Goal: Information Seeking & Learning: Learn about a topic

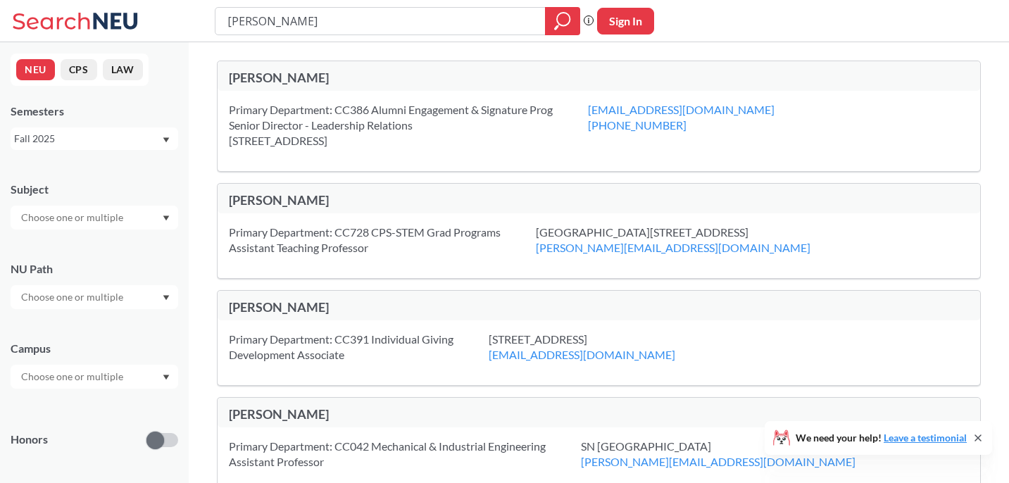
click at [430, 26] on input "[PERSON_NAME]" at bounding box center [380, 21] width 309 height 24
type input "a"
type input "design"
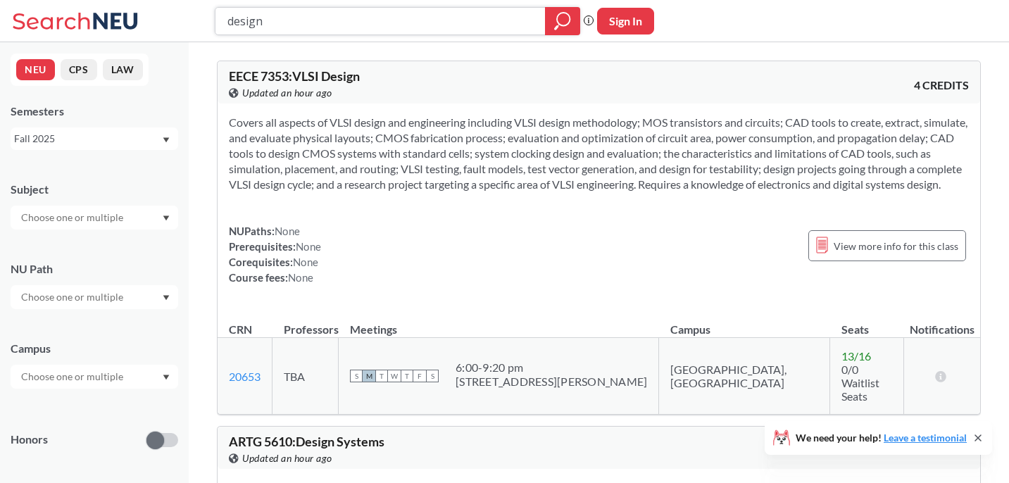
click at [472, 20] on input "design" at bounding box center [380, 21] width 309 height 24
type input "pattern design"
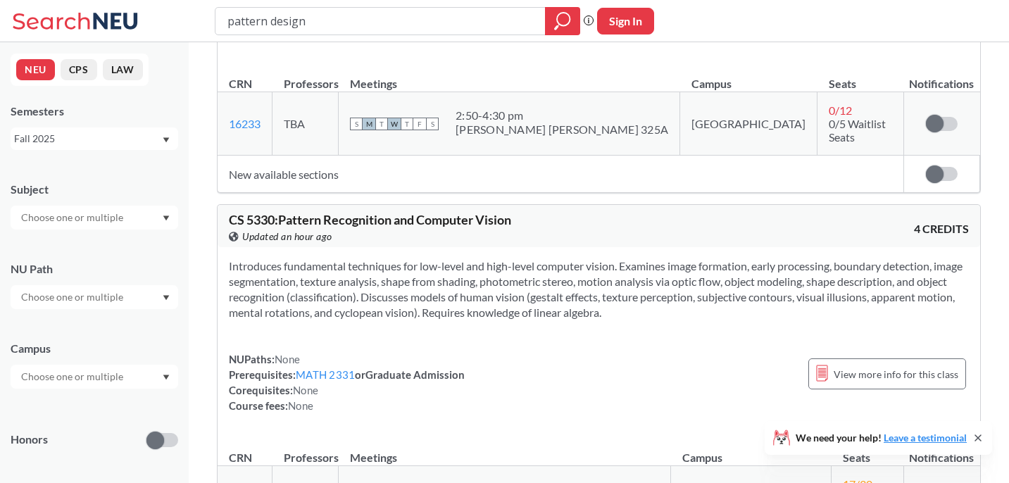
scroll to position [693, 0]
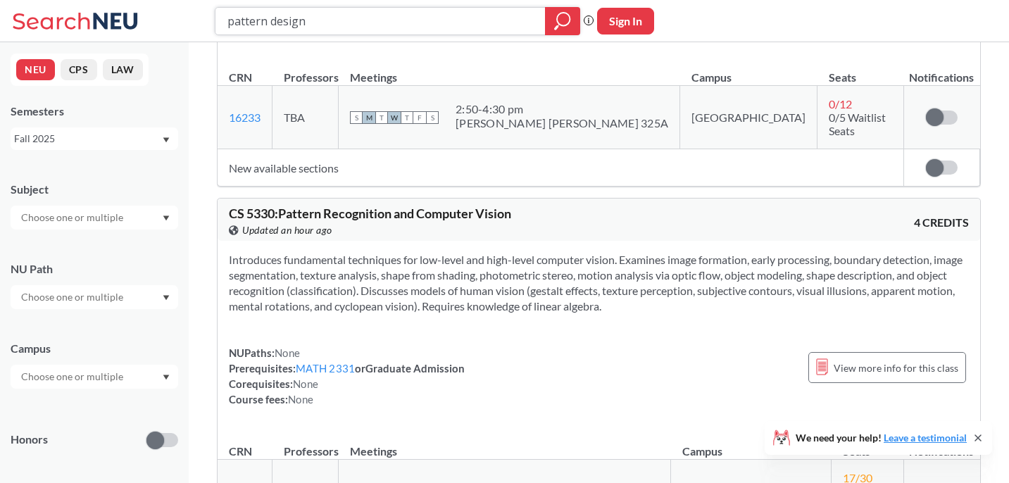
click at [416, 26] on input "pattern design" at bounding box center [380, 21] width 309 height 24
type input "innovation"
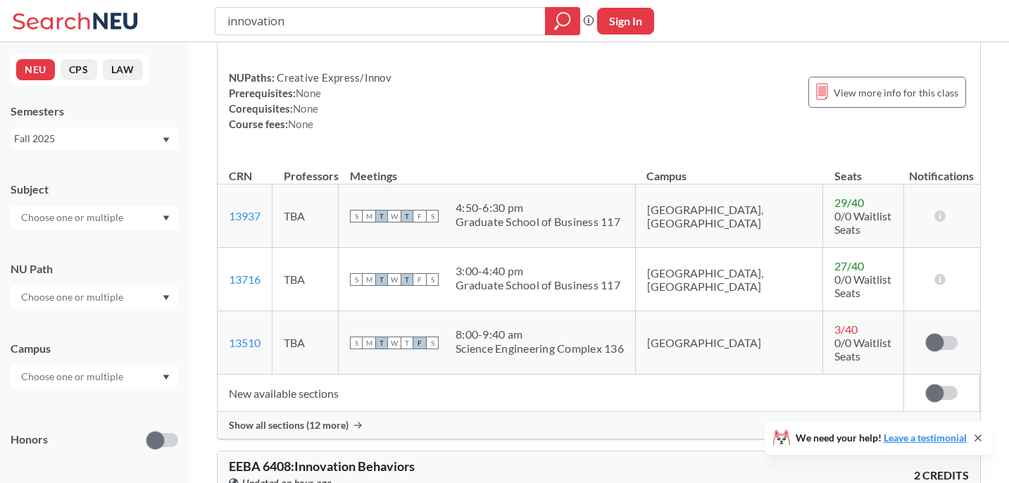
scroll to position [165, 0]
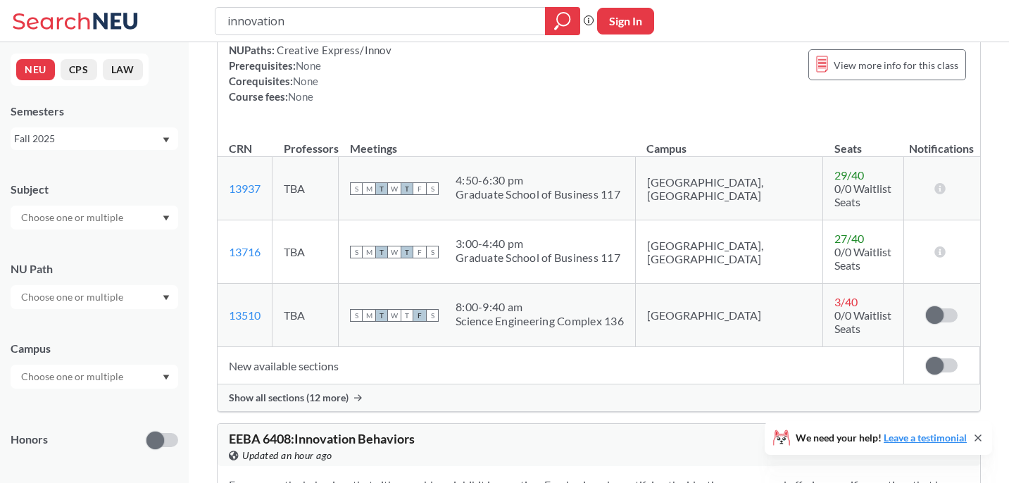
click at [333, 391] on span "Show all sections (12 more)" at bounding box center [289, 397] width 120 height 13
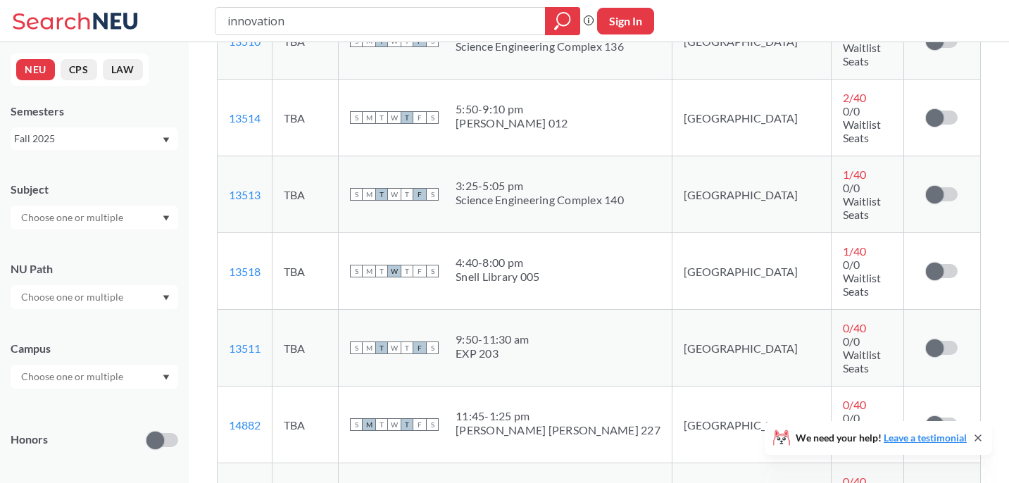
scroll to position [0, 0]
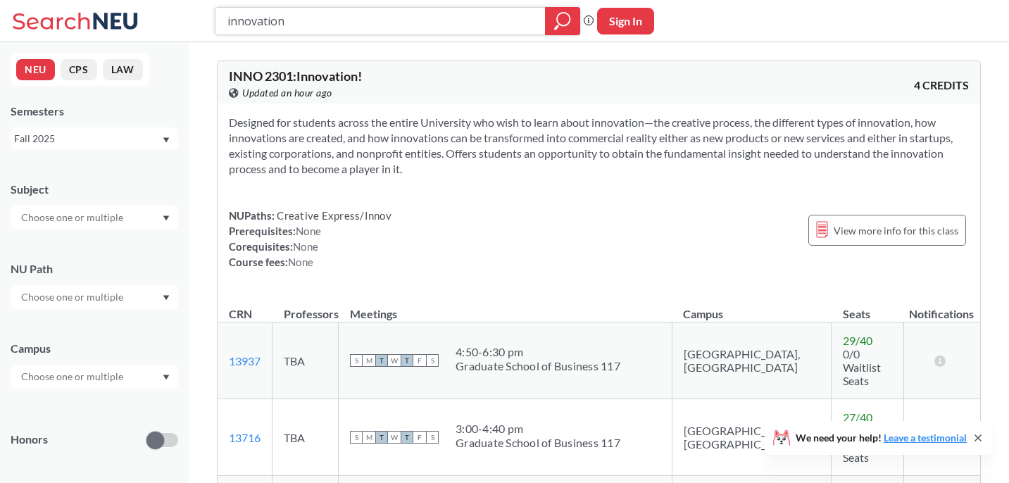
click at [346, 20] on input "innovation" at bounding box center [380, 21] width 309 height 24
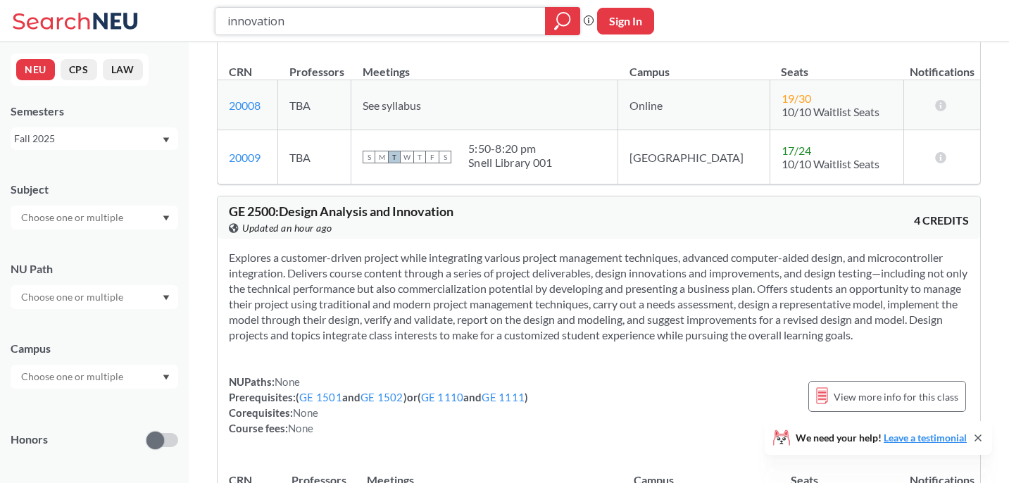
scroll to position [2912, 0]
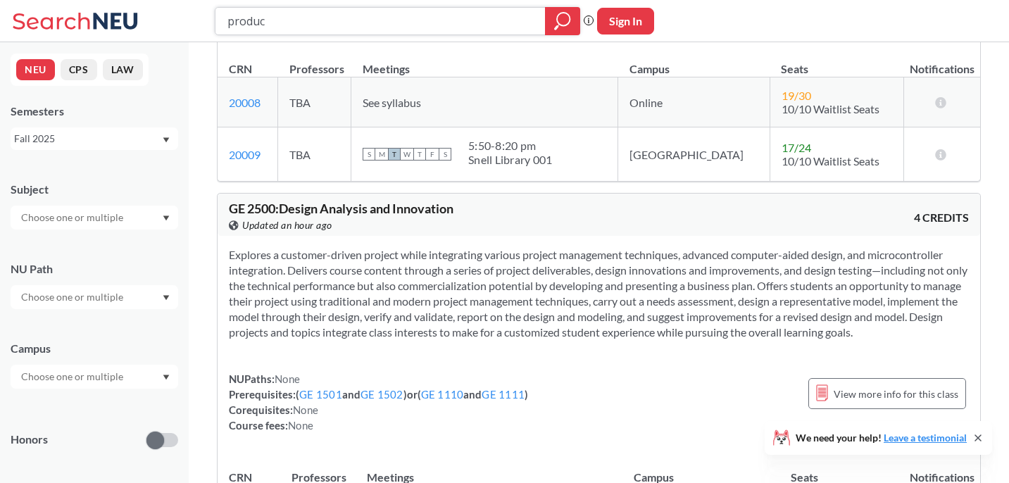
type input "product"
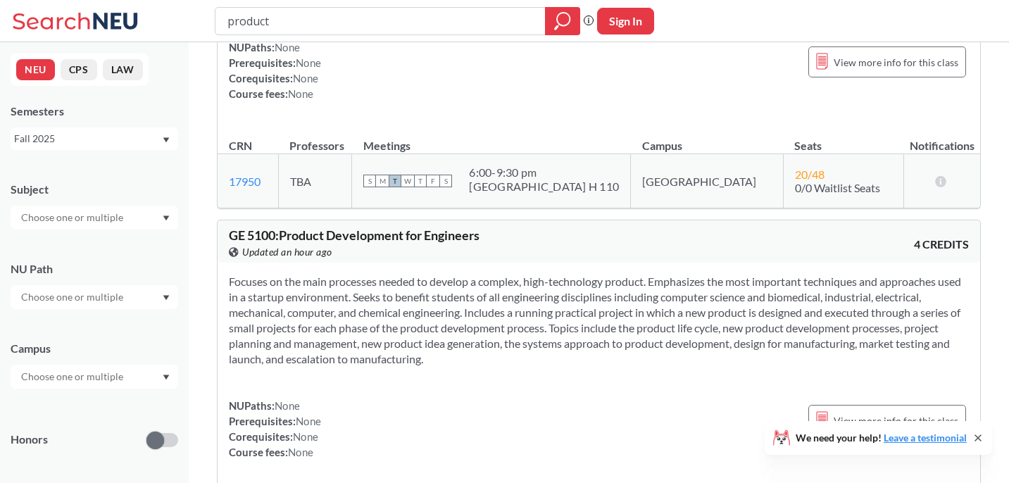
scroll to position [188, 0]
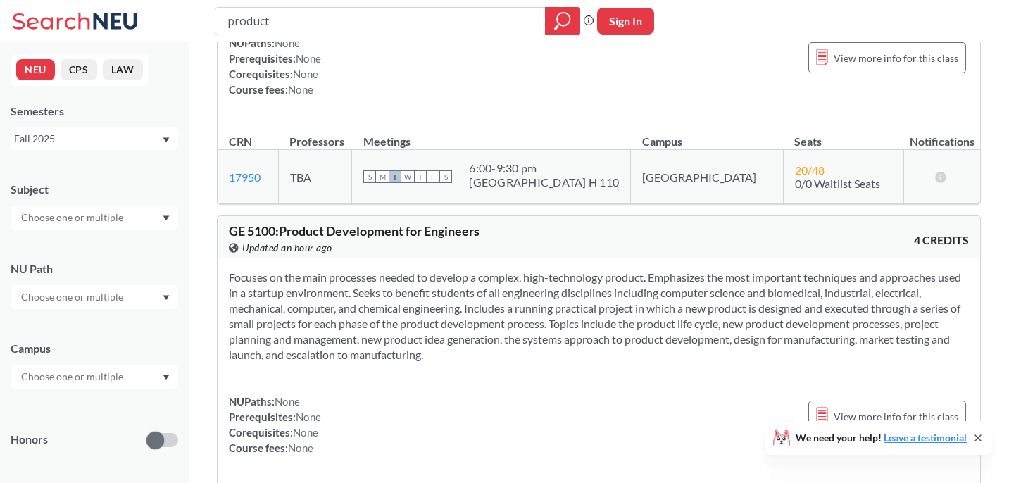
click at [405, 18] on input "product" at bounding box center [380, 21] width 309 height 24
type input "sex and relationships"
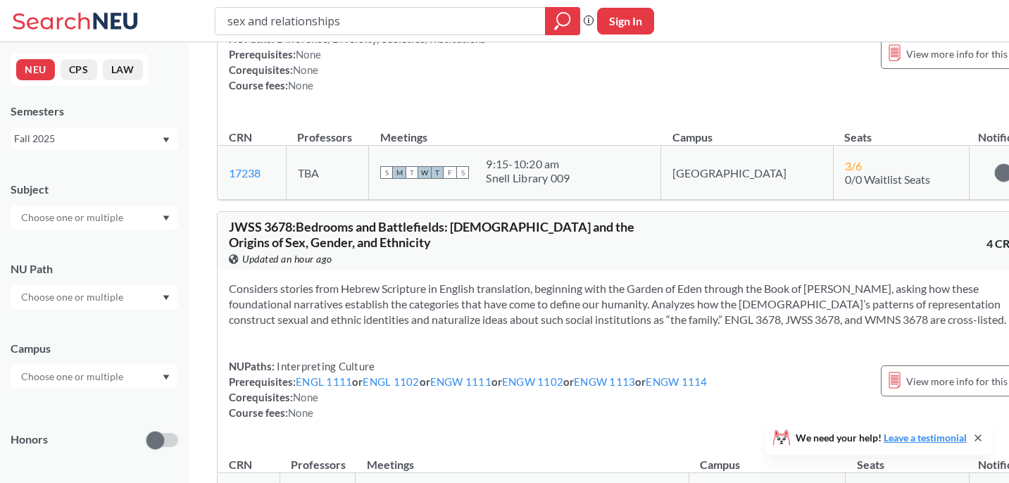
scroll to position [2509, 0]
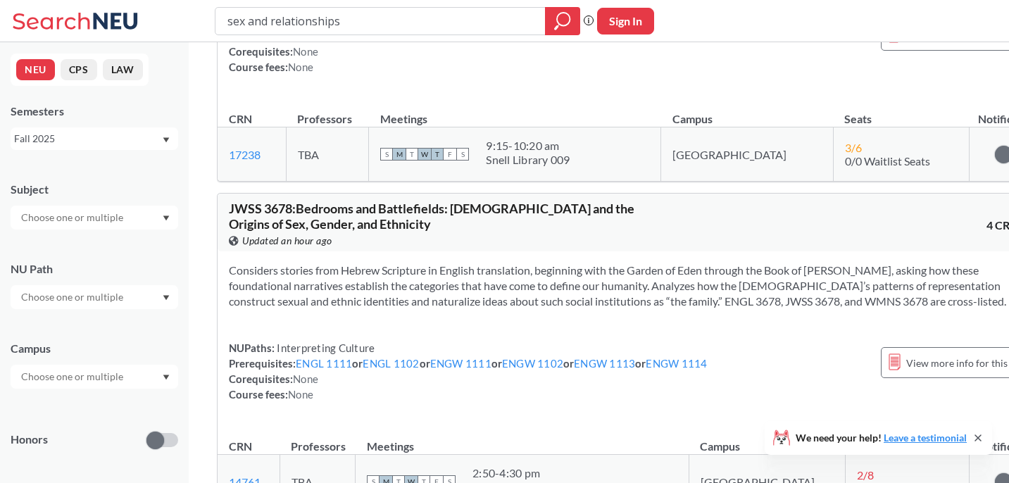
click at [388, 15] on input "sex and relationships" at bounding box center [380, 21] width 309 height 24
type input "chinese"
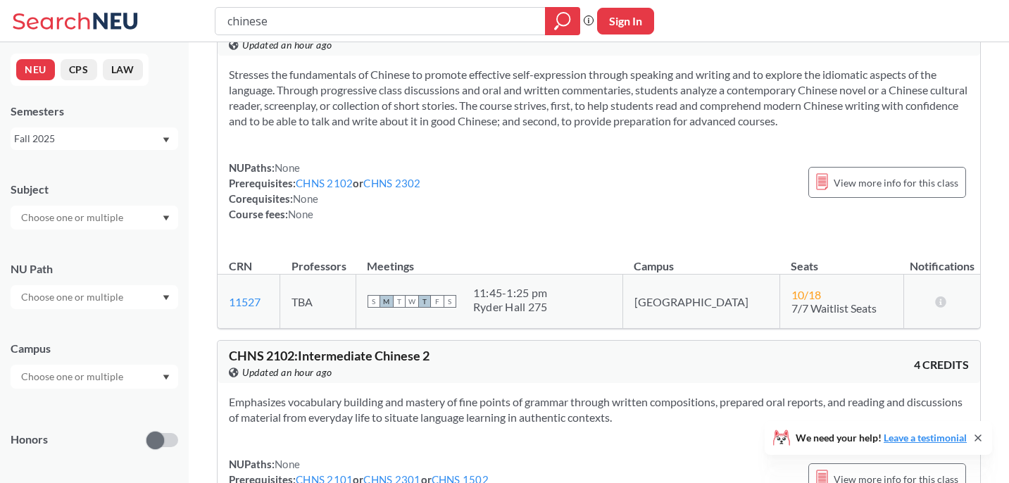
scroll to position [49, 0]
click at [333, 184] on link "CHNS 2102" at bounding box center [324, 181] width 57 height 13
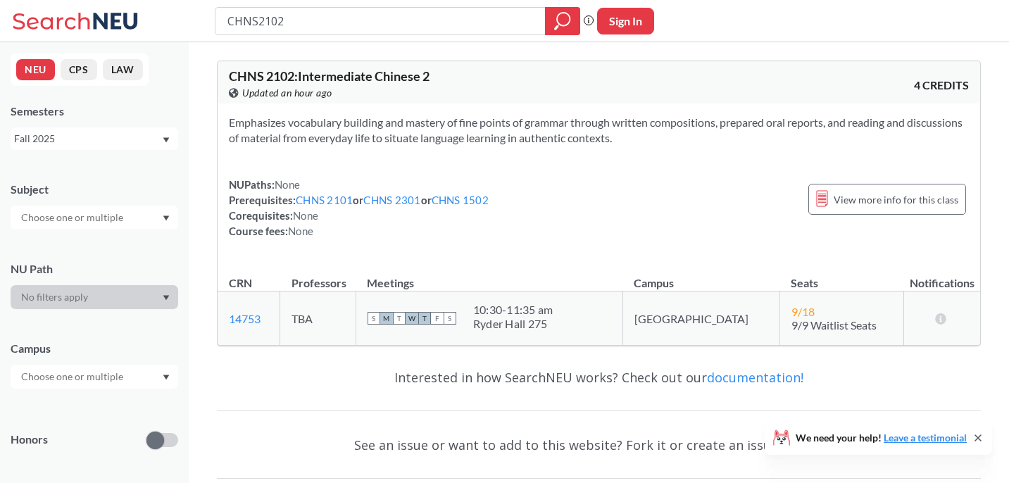
type input "chinese"
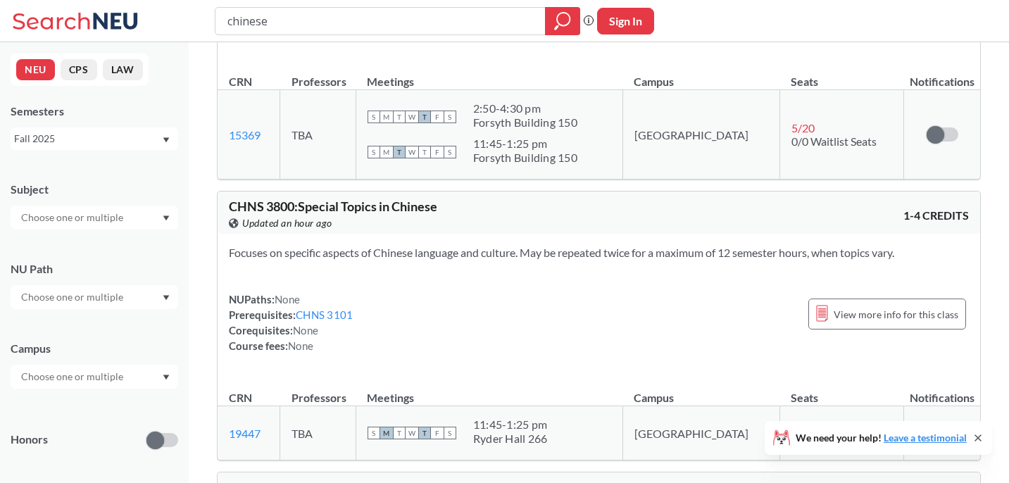
scroll to position [1951, 0]
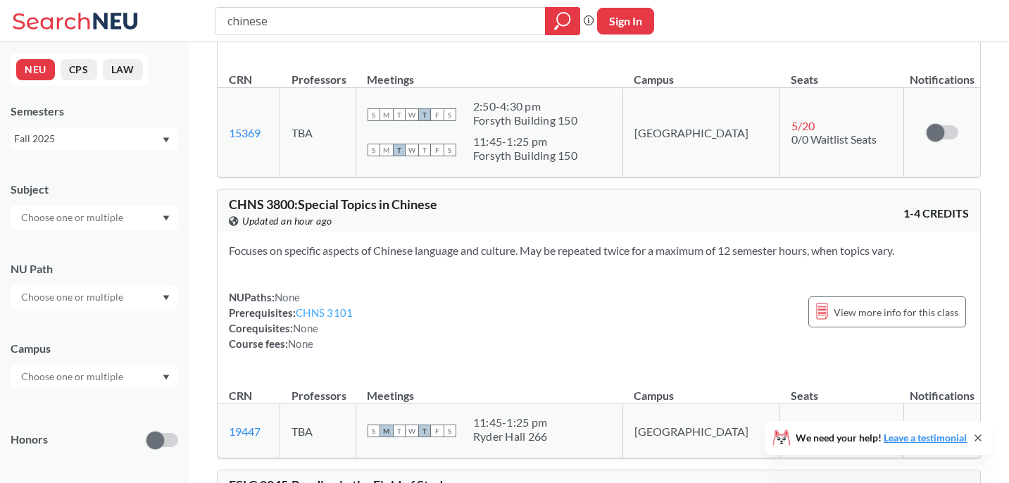
click at [331, 306] on link "CHNS 3101" at bounding box center [324, 312] width 57 height 13
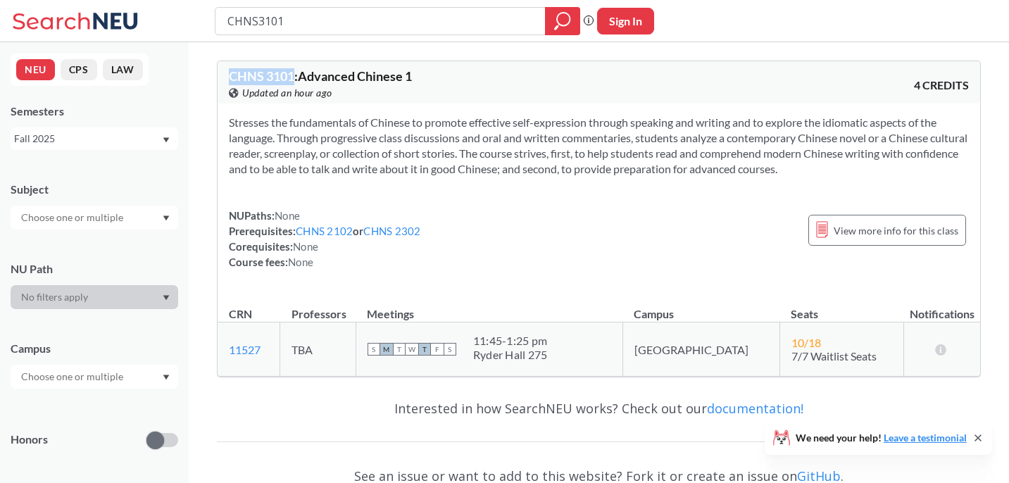
drag, startPoint x: 295, startPoint y: 77, endPoint x: 220, endPoint y: 74, distance: 75.4
click at [220, 74] on div "CHNS 3101 : Advanced Chinese 1 View this course on Banner. Updated an hour ago …" at bounding box center [599, 82] width 762 height 42
copy span "CHNS 3101"
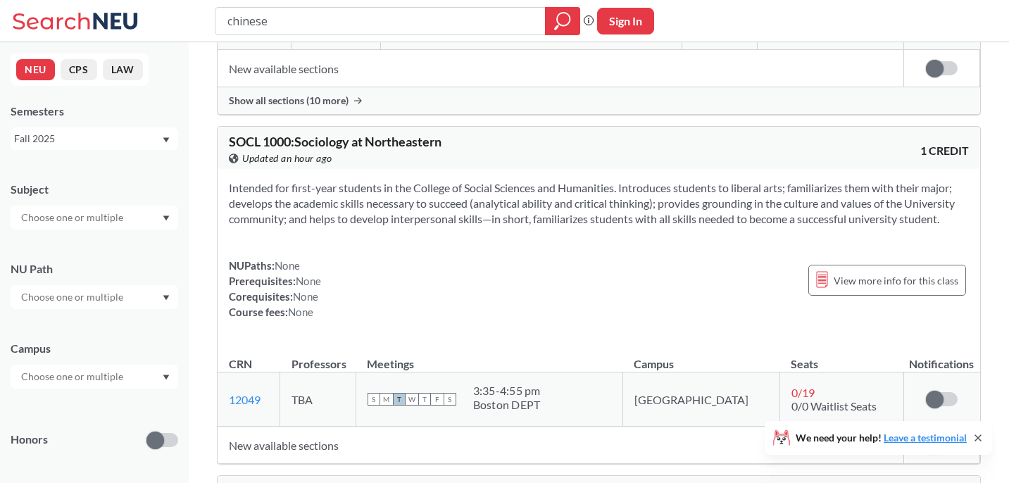
scroll to position [9675, 0]
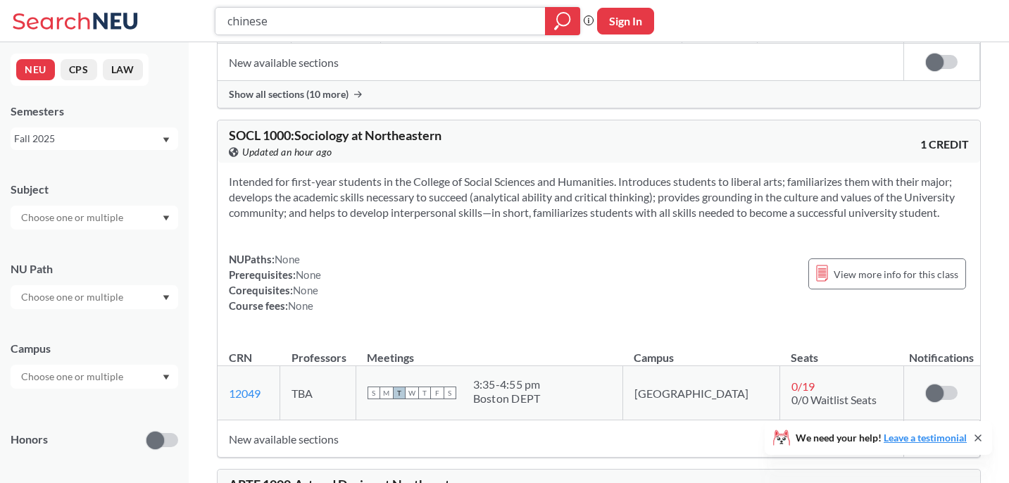
click at [290, 23] on input "chinese" at bounding box center [380, 21] width 309 height 24
type input "community"
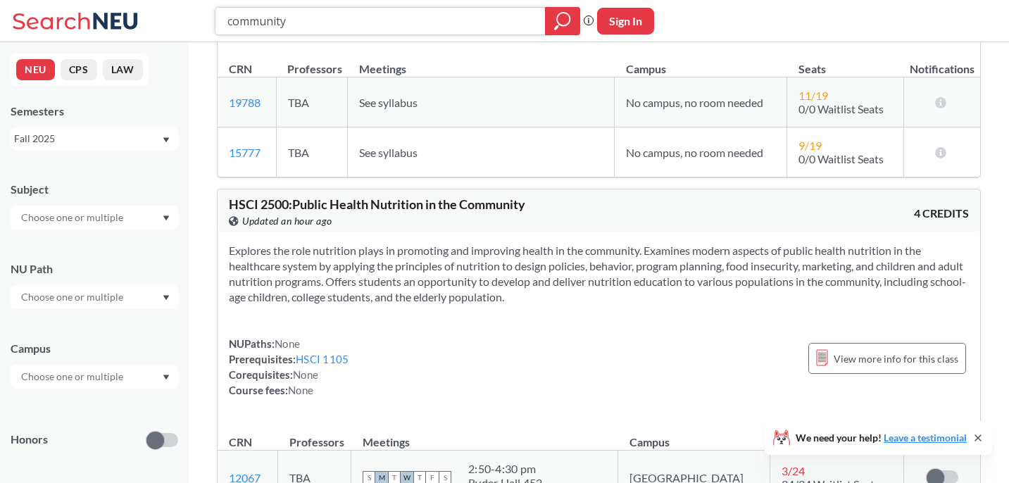
scroll to position [2888, 0]
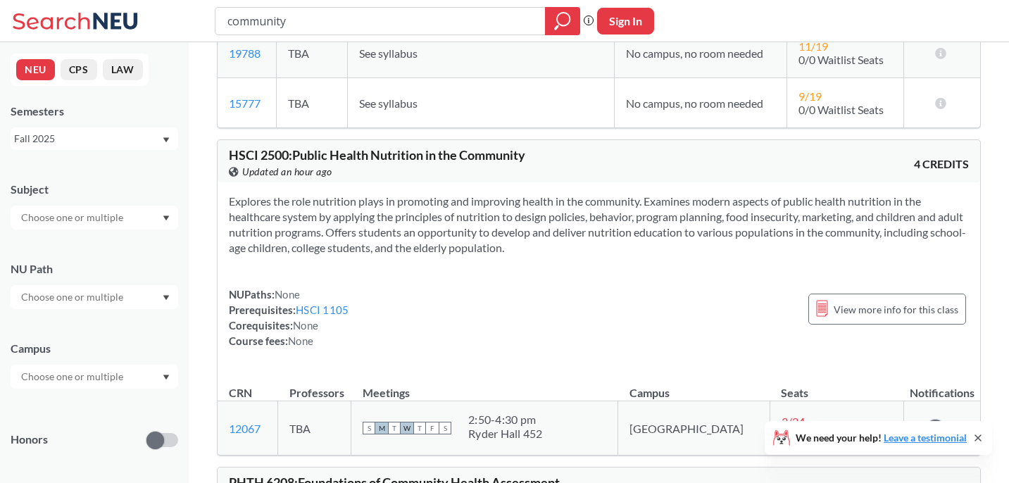
click at [315, 34] on div "community Phrase search guarantees the exact search appears in the results. Ex.…" at bounding box center [504, 21] width 1009 height 42
click at [315, 19] on input "community" at bounding box center [380, 21] width 309 height 24
paste input "ASNS 3100"
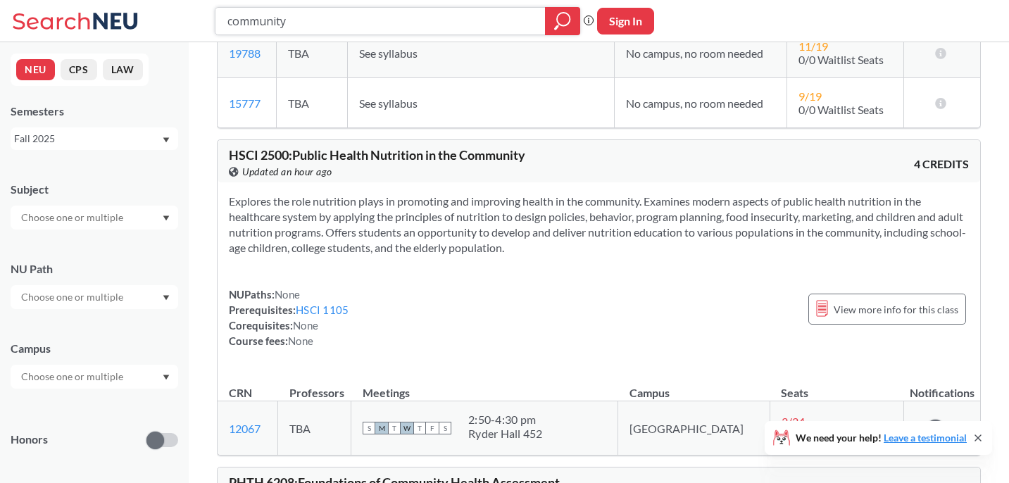
type input "ASNS 3100"
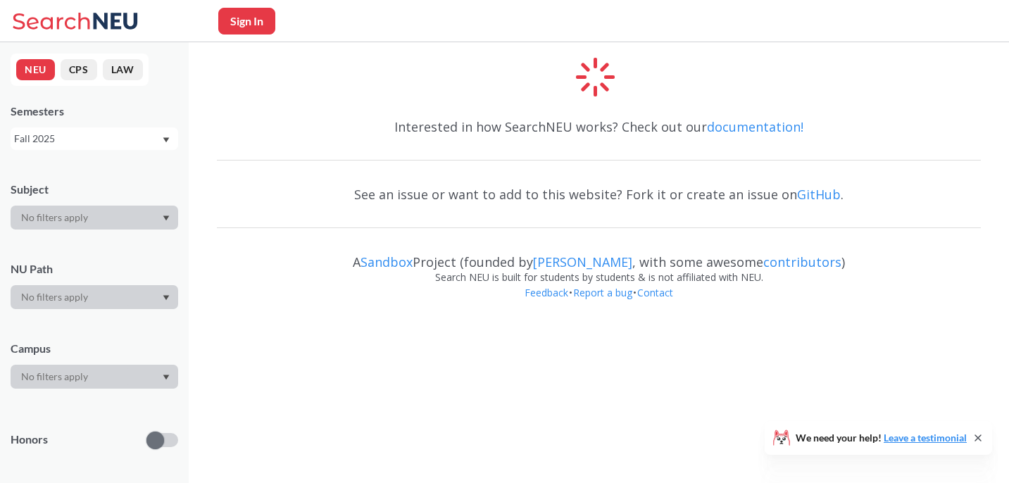
click at [60, 24] on icon at bounding box center [77, 21] width 131 height 28
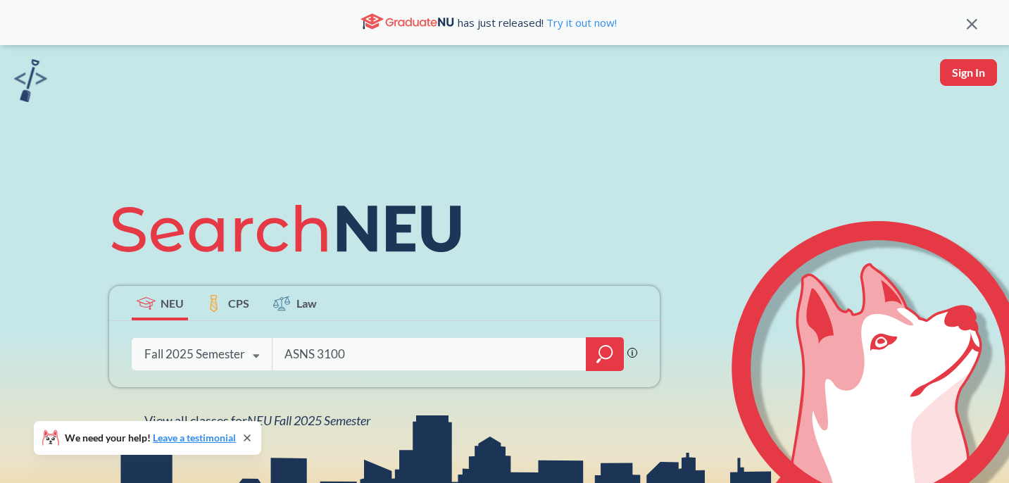
type input "ASNS3100"
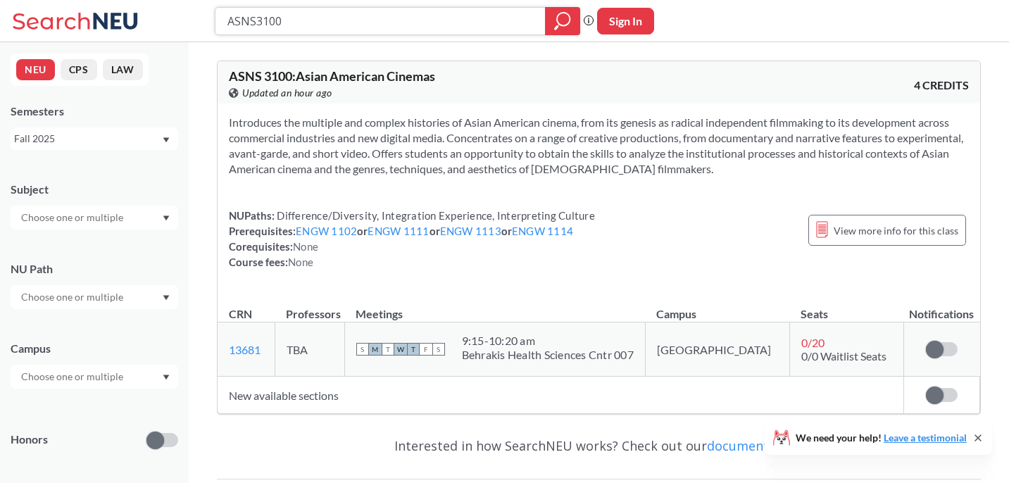
click at [383, 22] on input "ASNS3100" at bounding box center [380, 21] width 309 height 24
type input "asian"
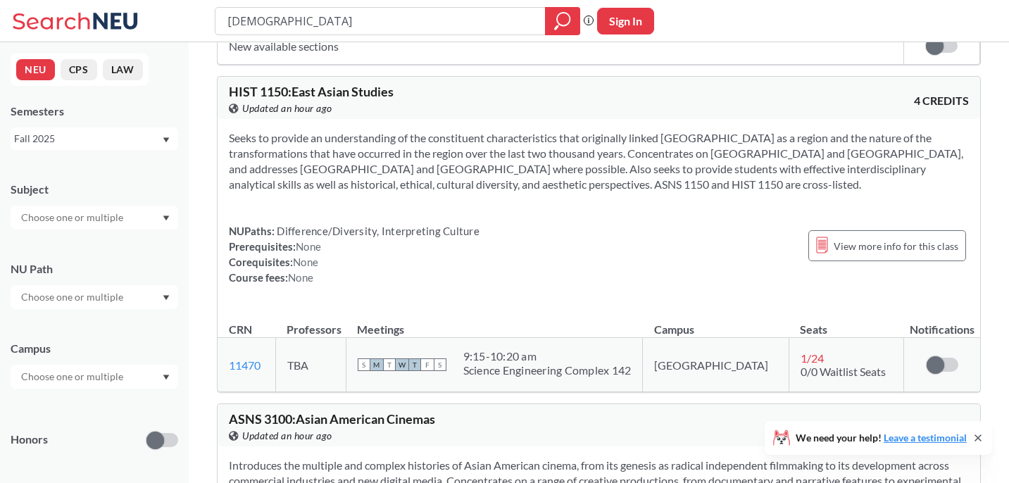
scroll to position [351, 0]
drag, startPoint x: 287, startPoint y: 90, endPoint x: 227, endPoint y: 89, distance: 59.8
click at [227, 89] on div "HIST 1150 : East Asian Studies View this course on Banner. Updated an hour ago …" at bounding box center [599, 96] width 762 height 42
copy span "HIST 1150"
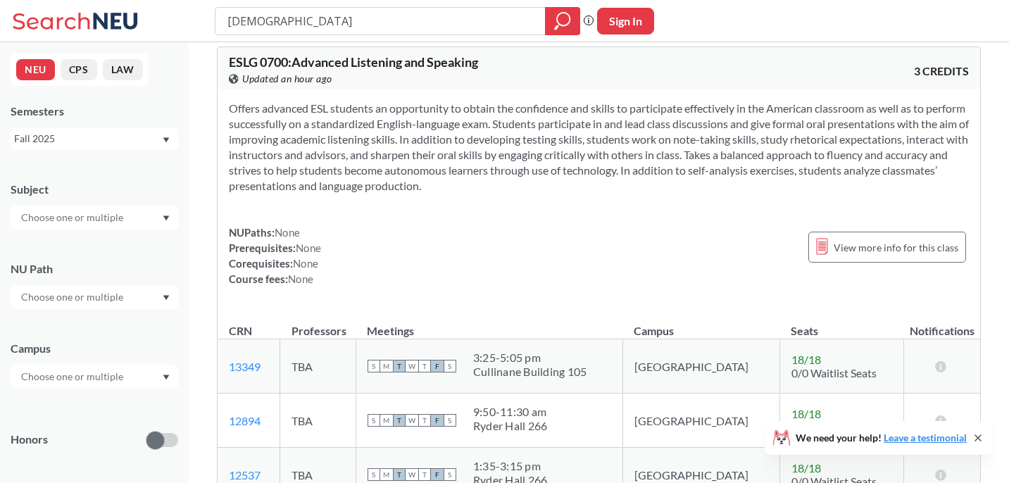
scroll to position [5898, 0]
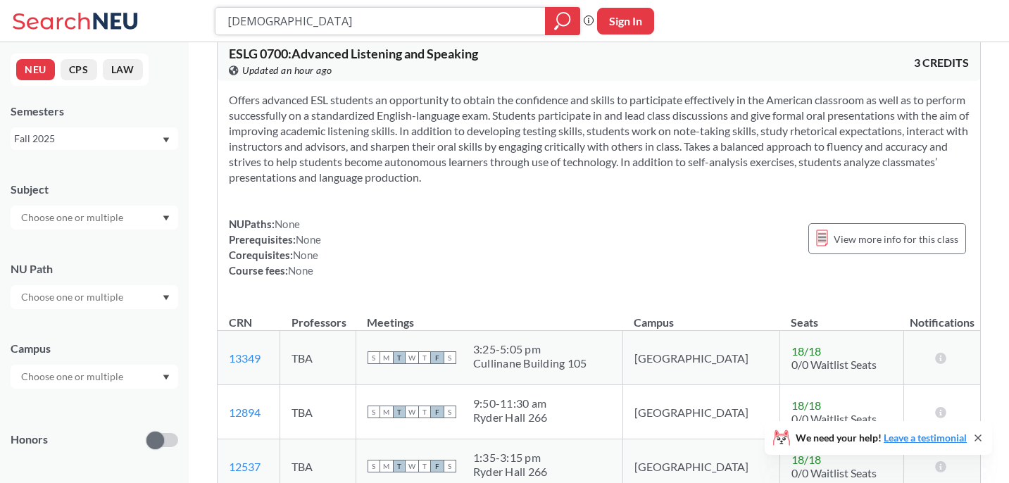
click at [421, 23] on input "asian" at bounding box center [380, 21] width 309 height 24
type input "improv"
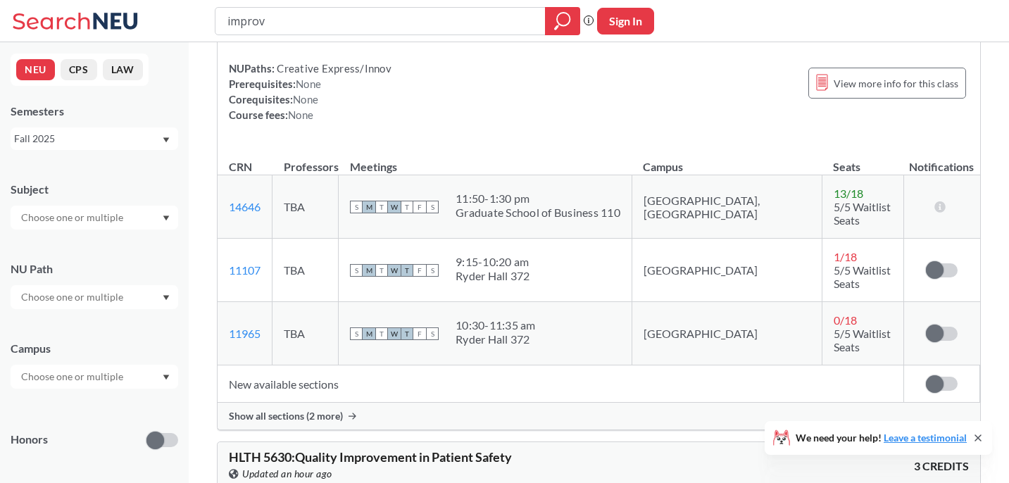
scroll to position [138, 0]
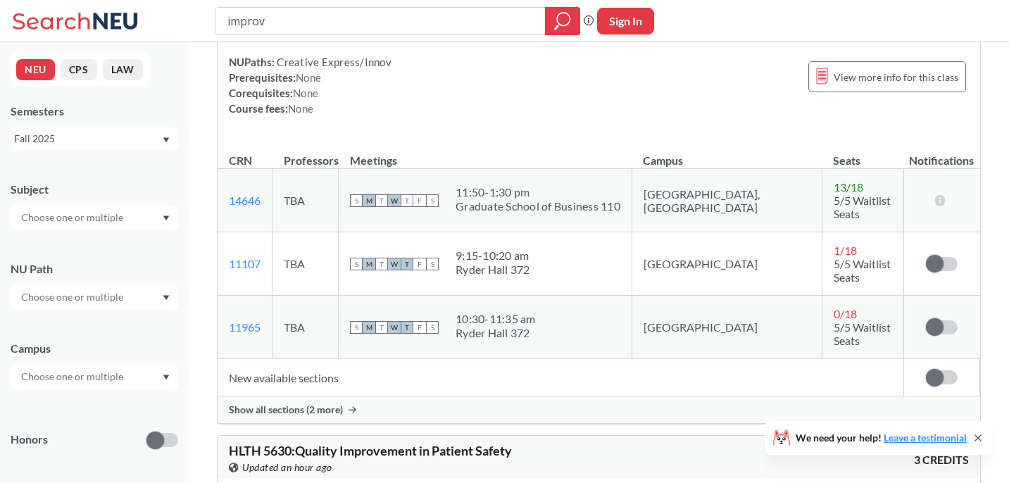
click at [334, 396] on div "Show all sections (2 more)" at bounding box center [599, 409] width 762 height 27
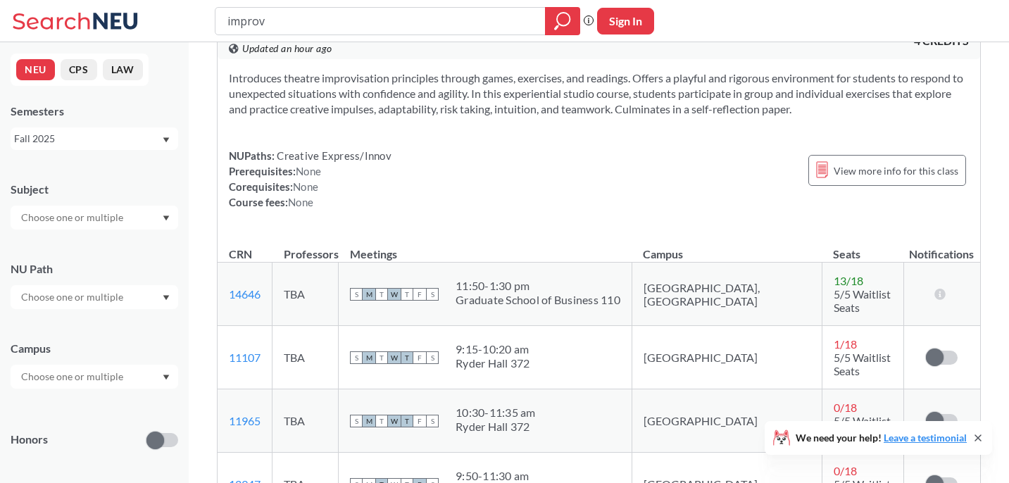
scroll to position [0, 0]
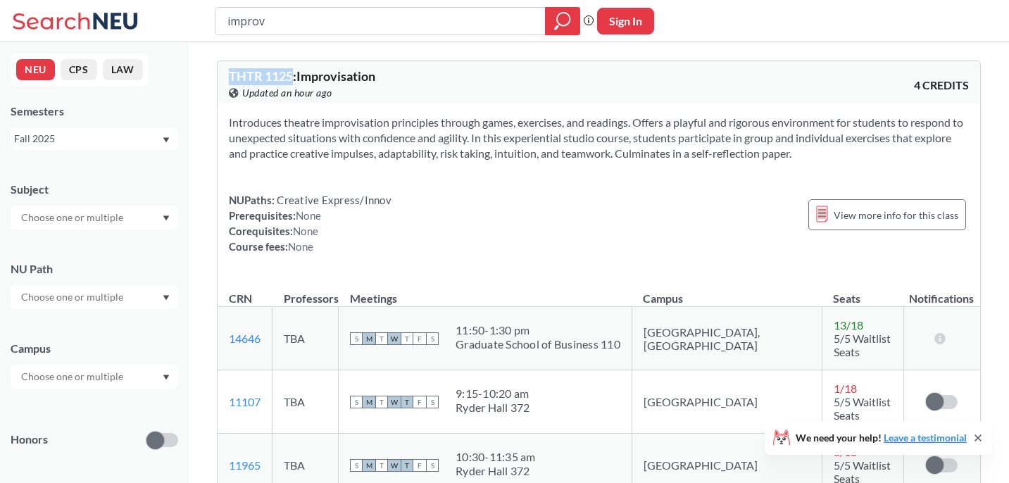
drag, startPoint x: 294, startPoint y: 75, endPoint x: 227, endPoint y: 75, distance: 66.9
click at [227, 75] on div "THTR 1125 : Improvisation View this course on Banner. Updated an hour ago 4 CRE…" at bounding box center [599, 82] width 762 height 42
click at [284, 94] on span "Updated an hour ago" at bounding box center [287, 92] width 90 height 15
click at [288, 77] on span "THTR 1125 : Improvisation" at bounding box center [302, 75] width 146 height 15
drag, startPoint x: 292, startPoint y: 76, endPoint x: 227, endPoint y: 75, distance: 65.5
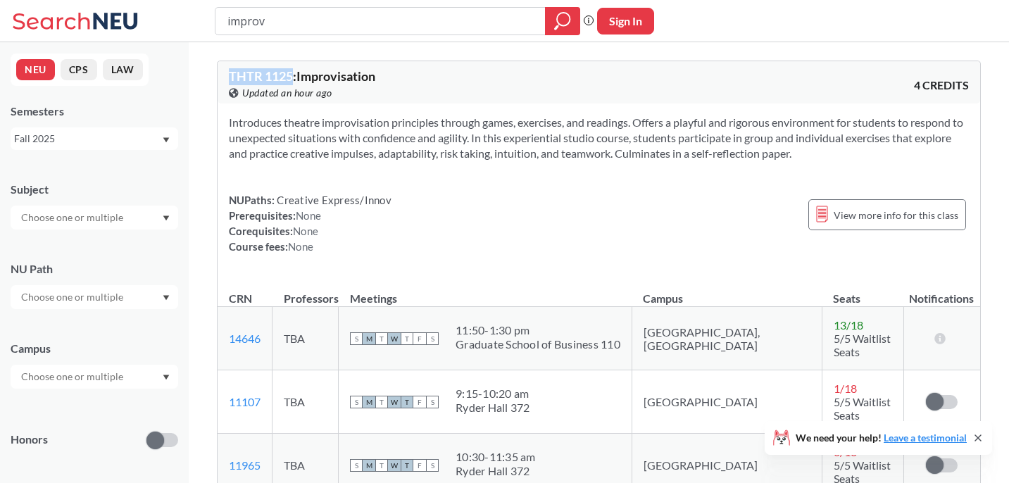
click at [227, 75] on div "THTR 1125 : Improvisation View this course on Banner. Updated an hour ago 4 CRE…" at bounding box center [599, 82] width 762 height 42
copy span "THTR 1125"
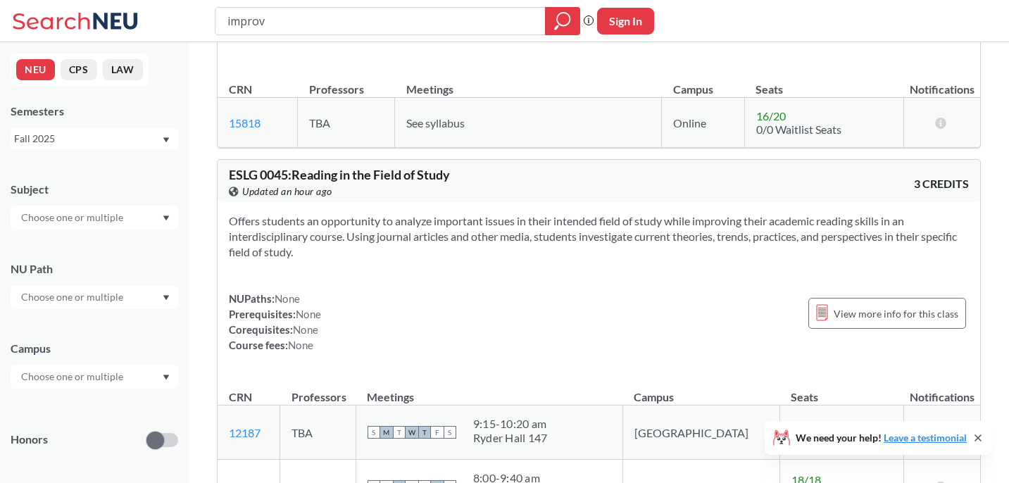
scroll to position [885, 0]
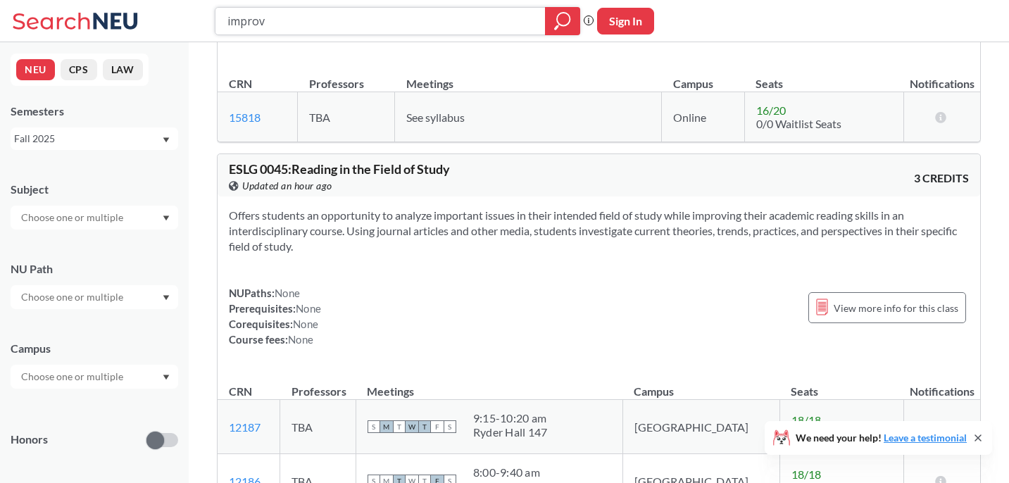
click at [362, 28] on input "improv" at bounding box center [380, 21] width 309 height 24
type input "theatre"
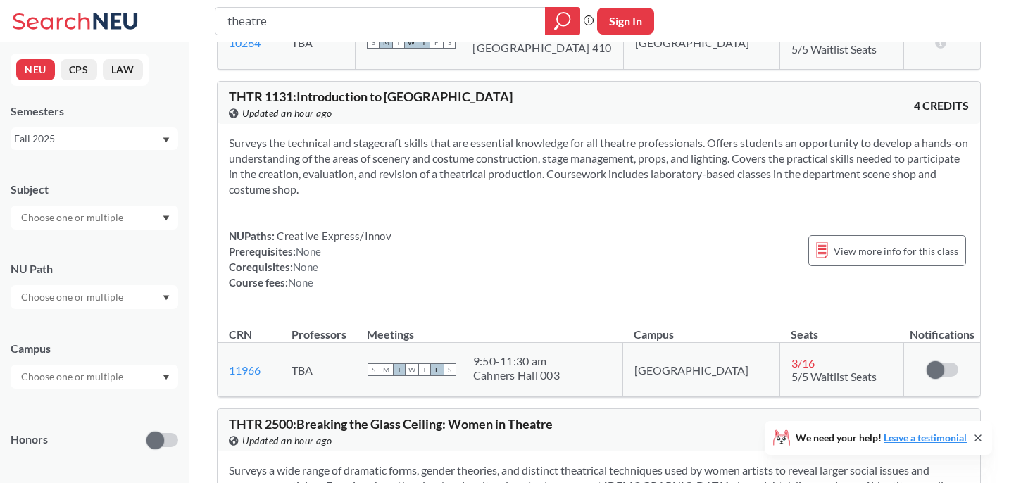
scroll to position [818, 0]
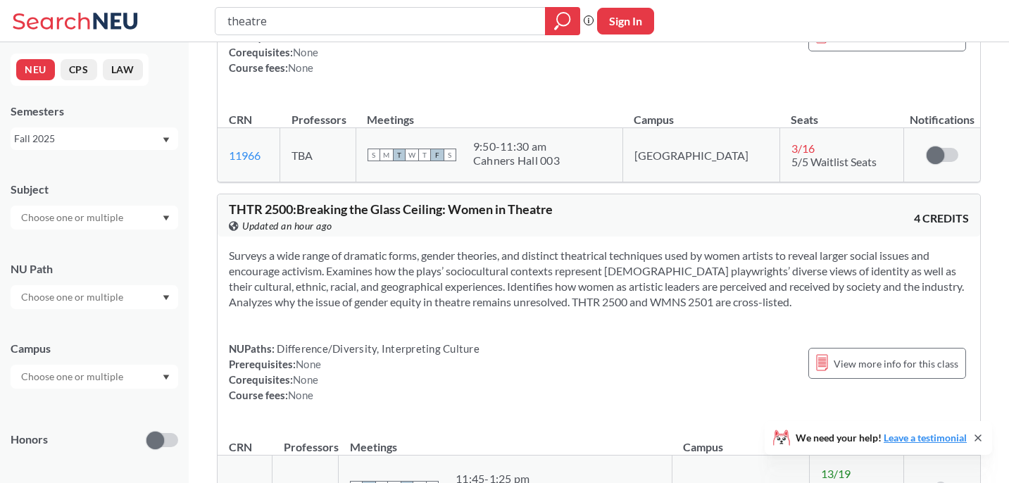
click at [373, 13] on input "theatre" at bounding box center [380, 21] width 309 height 24
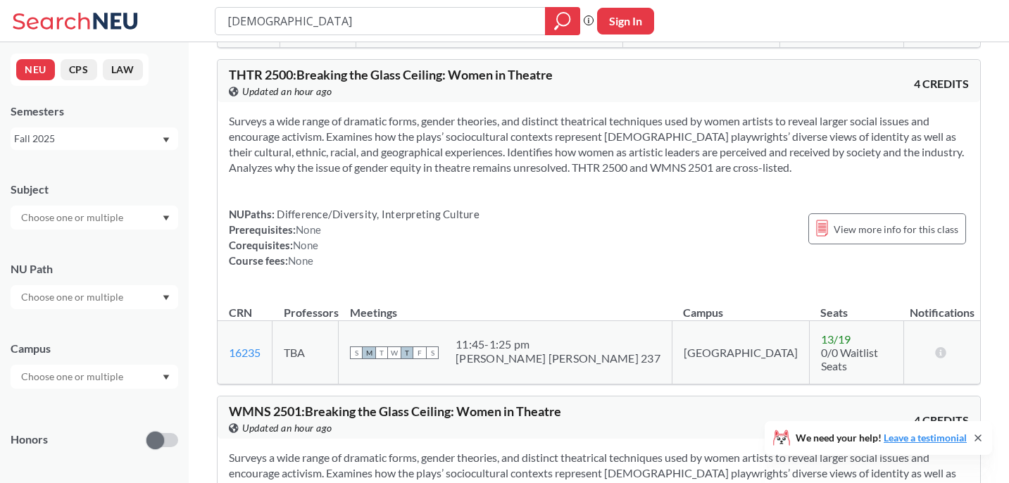
scroll to position [968, 0]
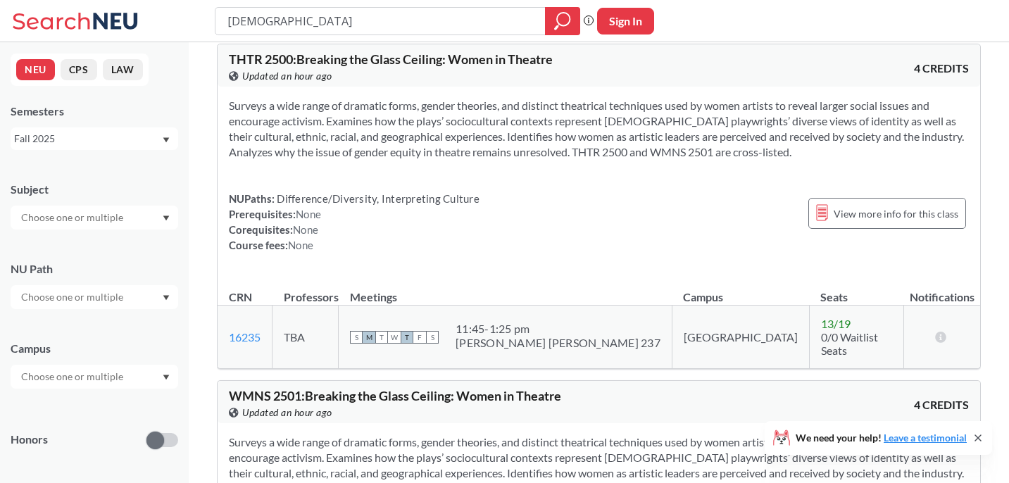
type input "buddhism"
click at [558, 23] on icon "magnifying glass" at bounding box center [562, 21] width 17 height 20
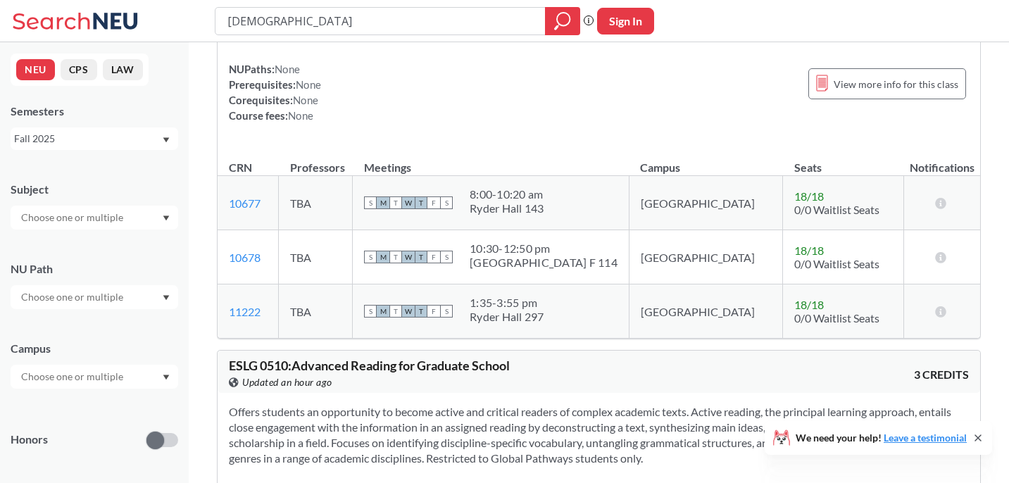
scroll to position [2454, 0]
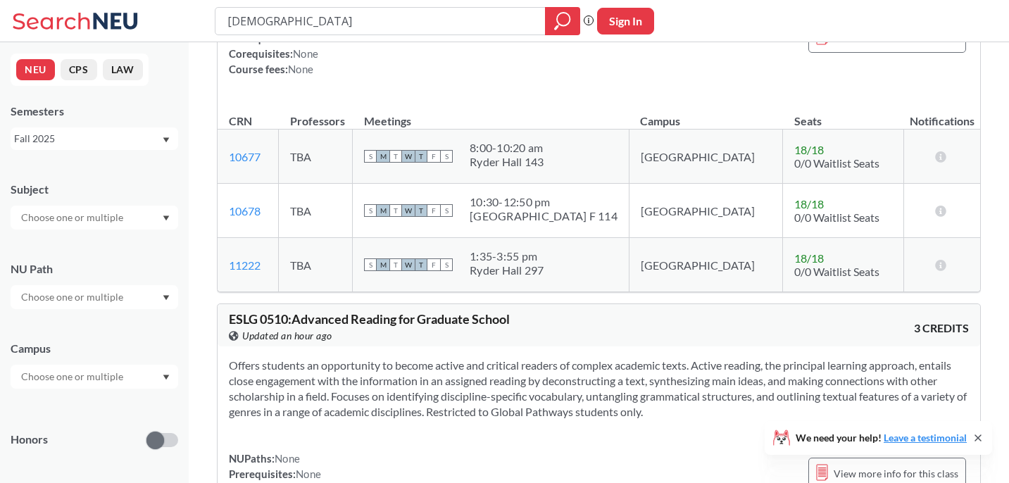
click at [412, 23] on input "buddhism" at bounding box center [380, 21] width 309 height 24
type input "religion"
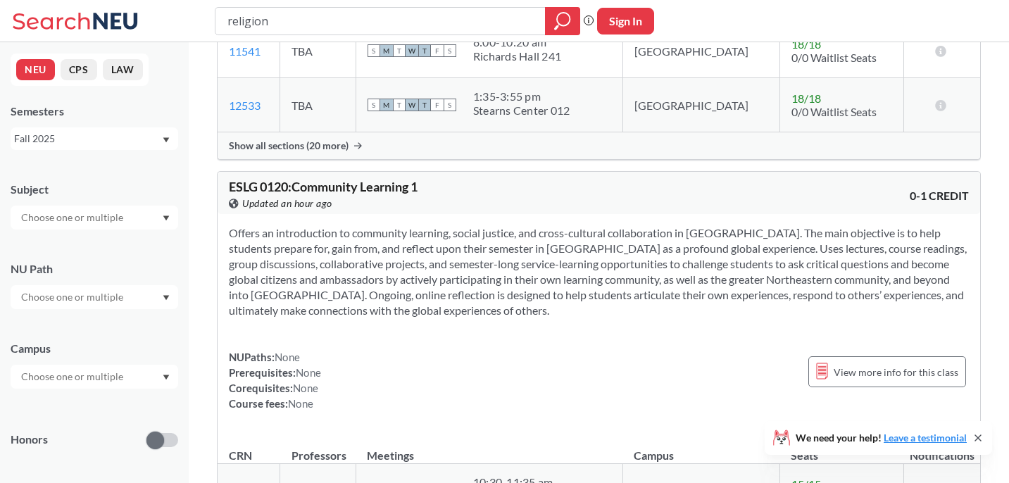
scroll to position [2699, 0]
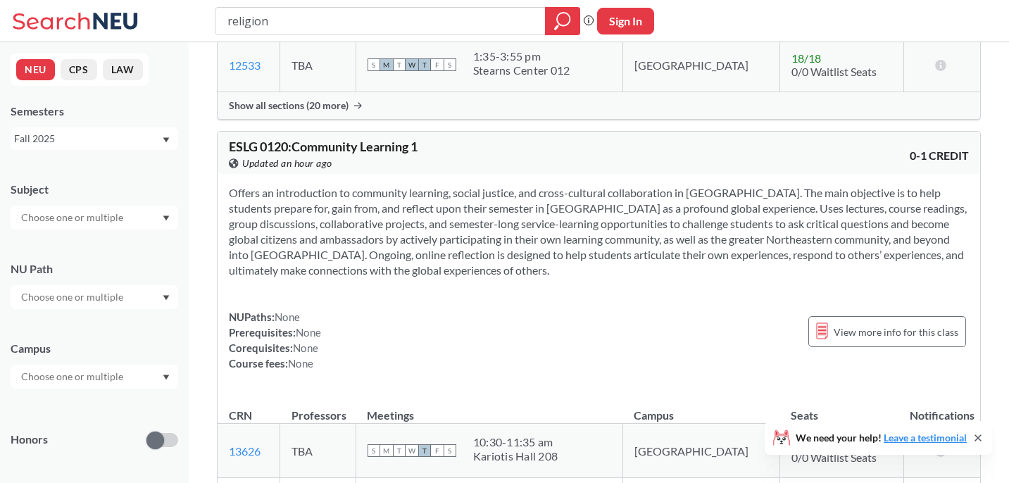
click at [346, 19] on input "religion" at bounding box center [380, 21] width 309 height 24
type input "east asian film"
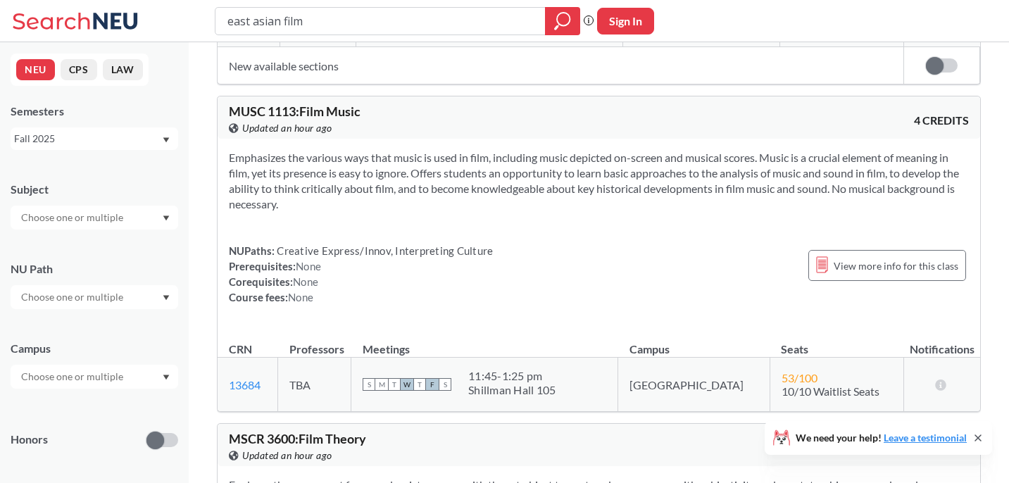
scroll to position [1746, 0]
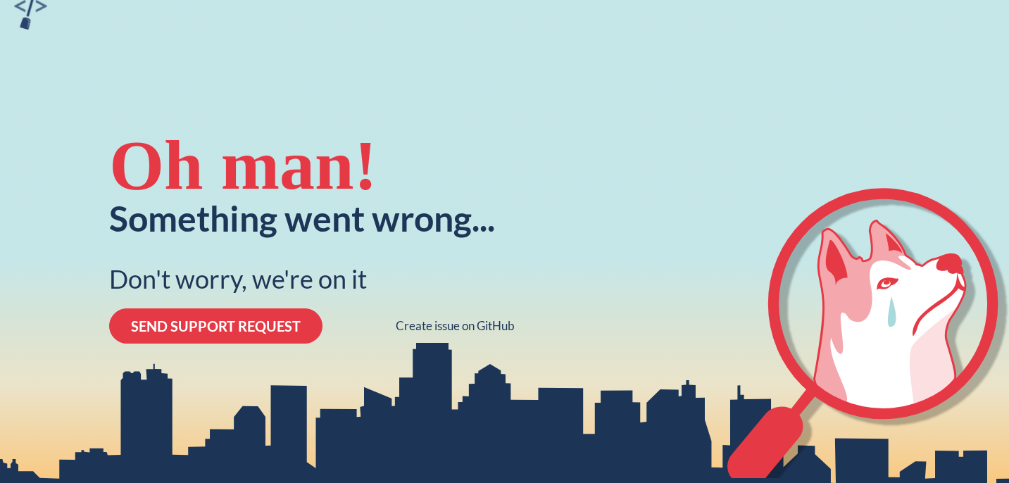
scroll to position [34, 0]
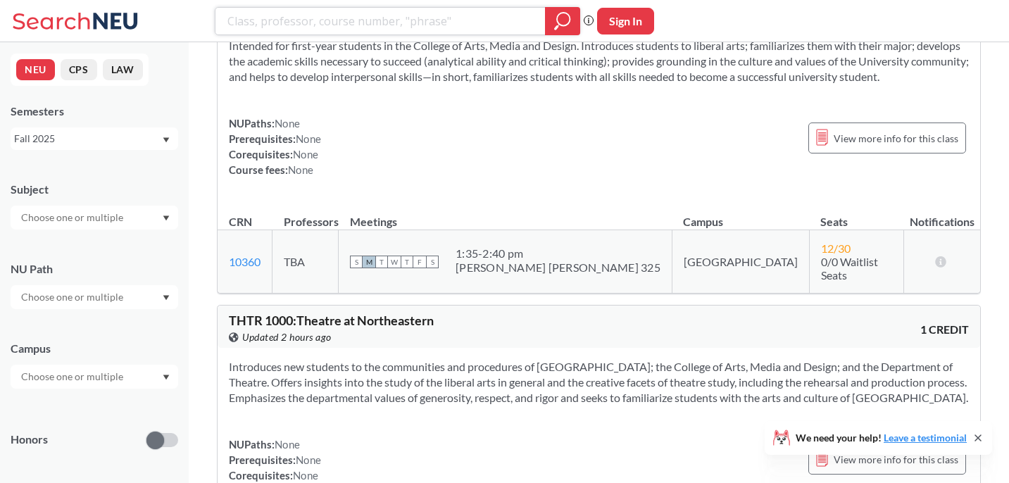
scroll to position [9537, 0]
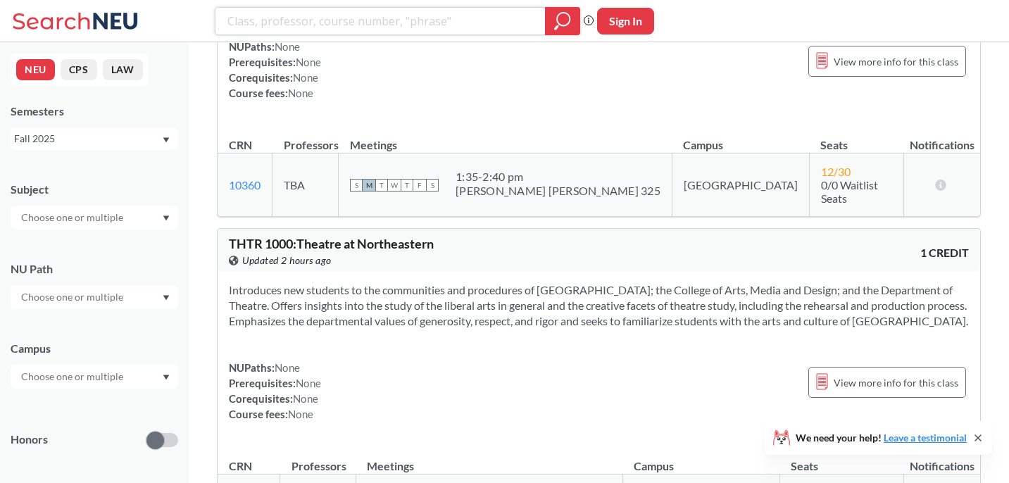
type input "d"
type input "t"
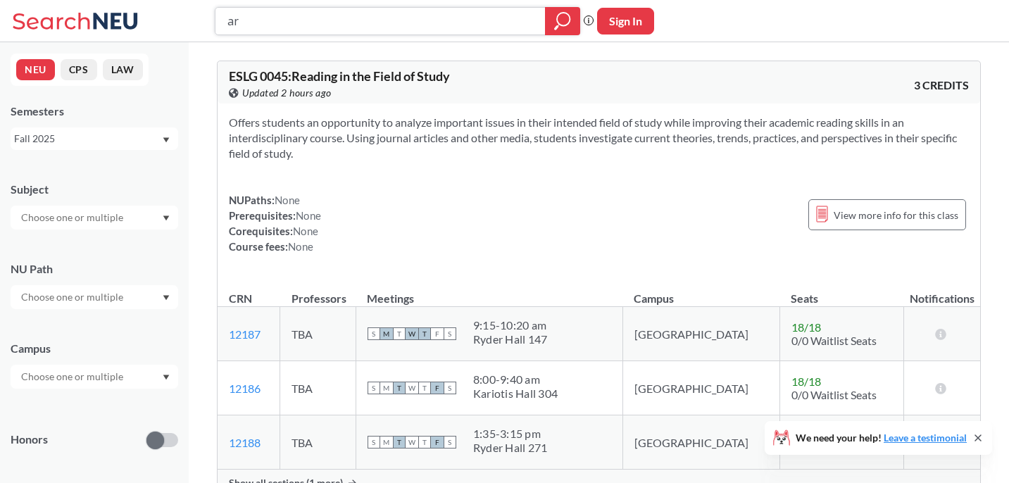
type input "art"
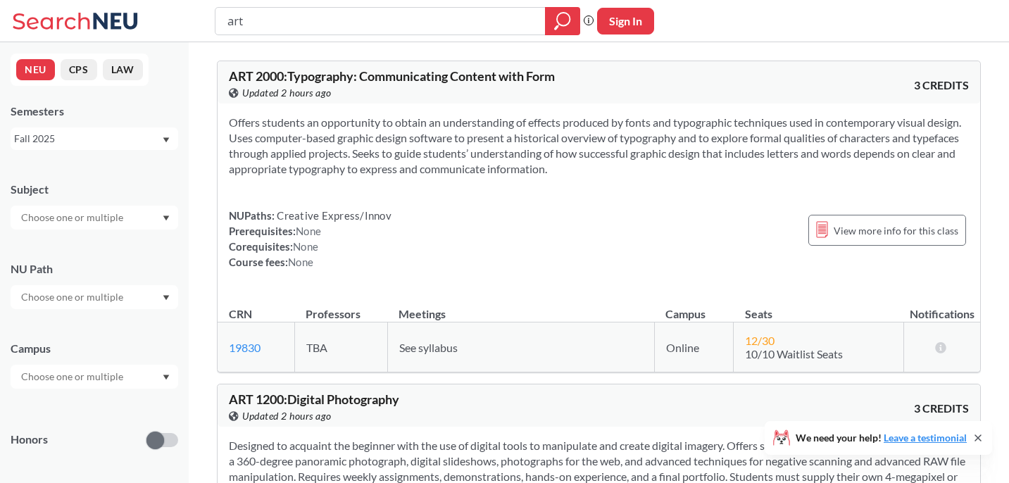
click at [341, 25] on input "art" at bounding box center [380, 21] width 309 height 24
type input "design"
